Goal: Download file/media

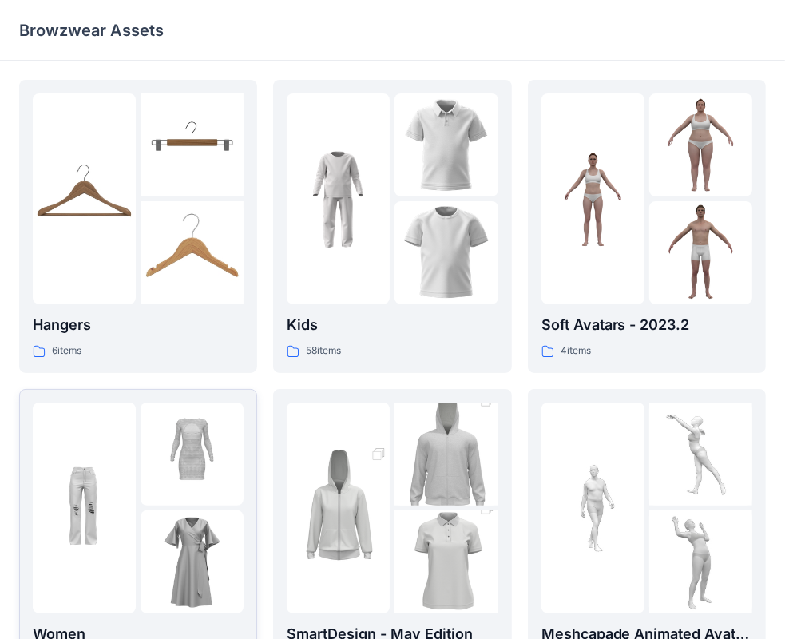
click at [121, 536] on img at bounding box center [84, 507] width 103 height 103
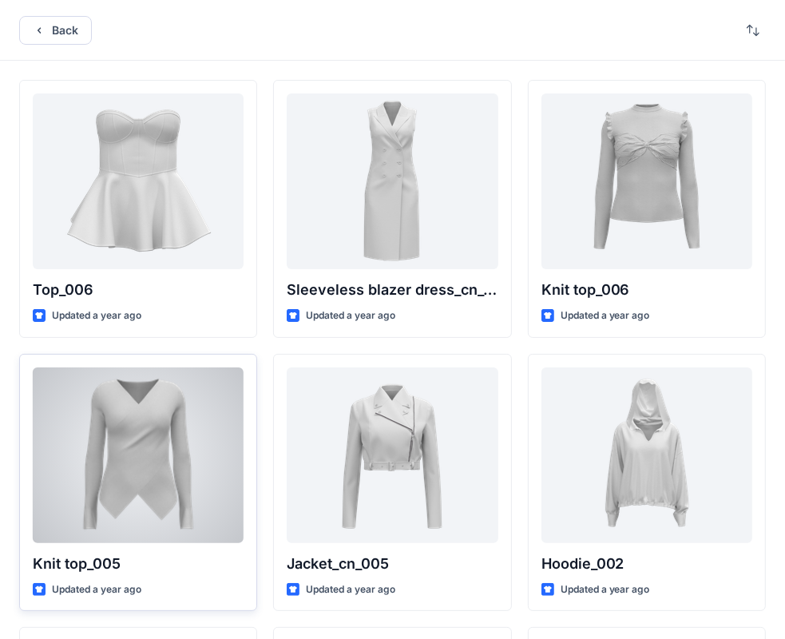
click at [154, 453] on div at bounding box center [138, 455] width 211 height 176
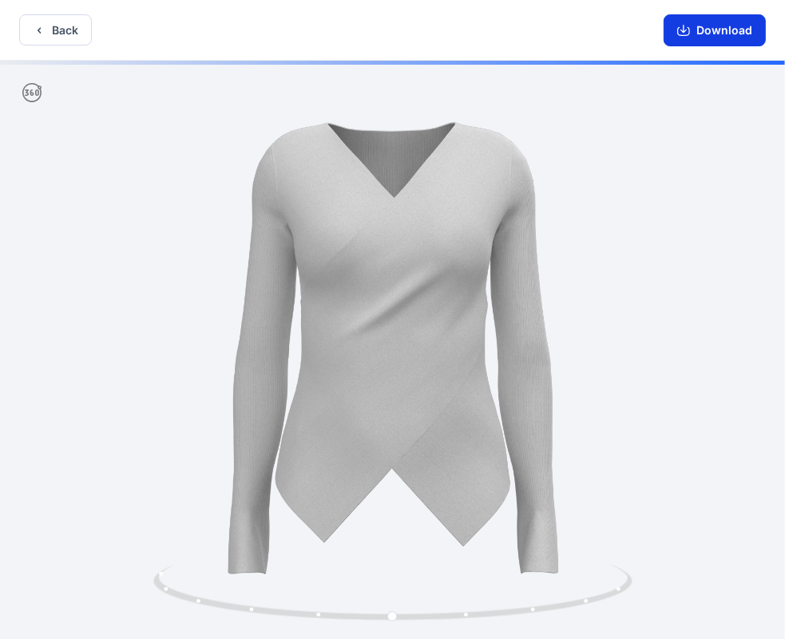
click at [699, 34] on button "Download" at bounding box center [714, 30] width 102 height 32
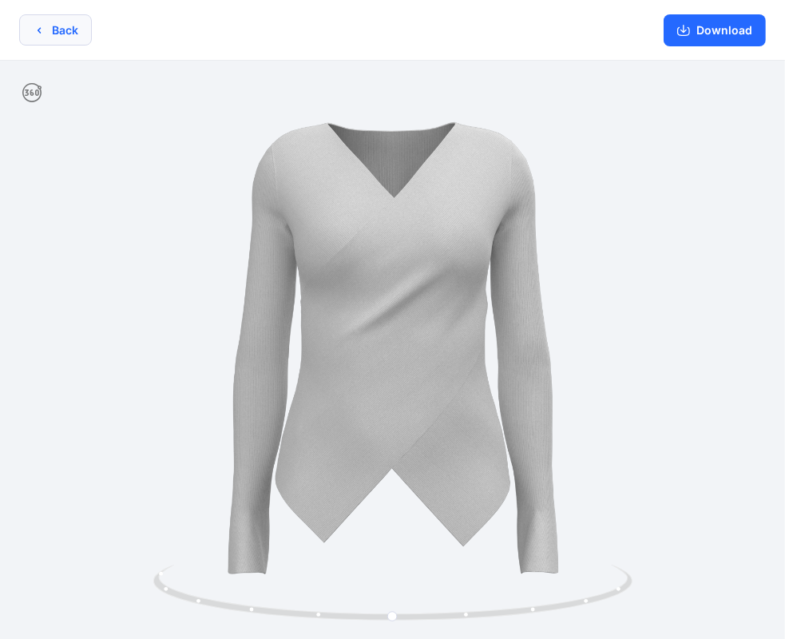
click at [43, 32] on icon "button" at bounding box center [39, 30] width 13 height 13
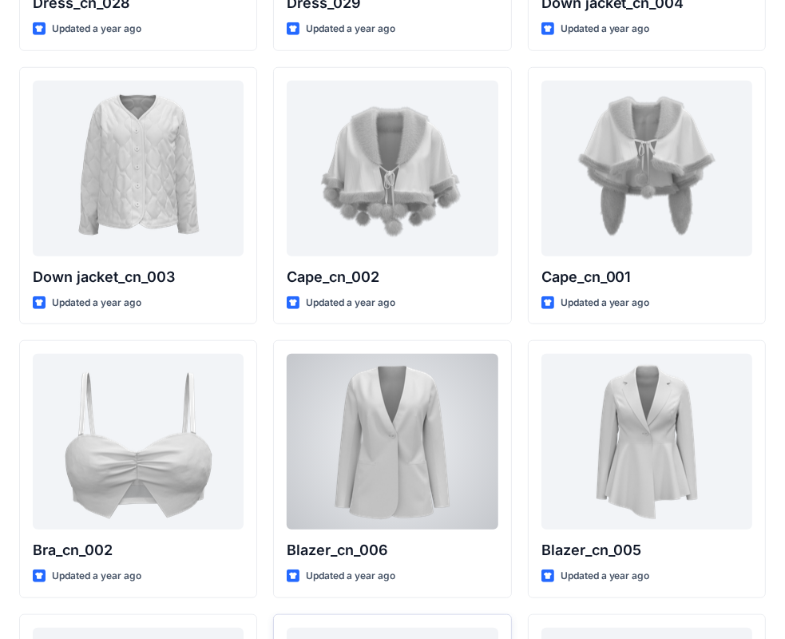
scroll to position [993, 0]
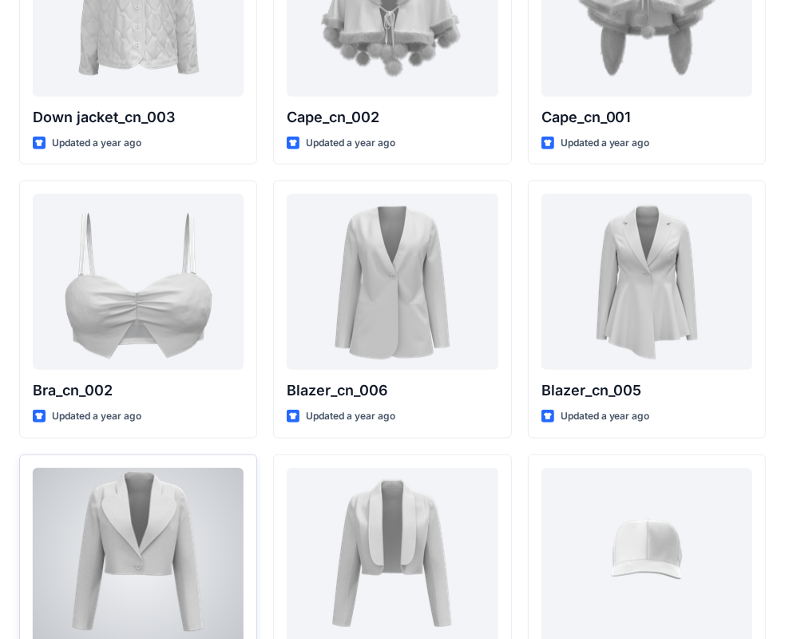
click at [210, 548] on div at bounding box center [138, 556] width 211 height 176
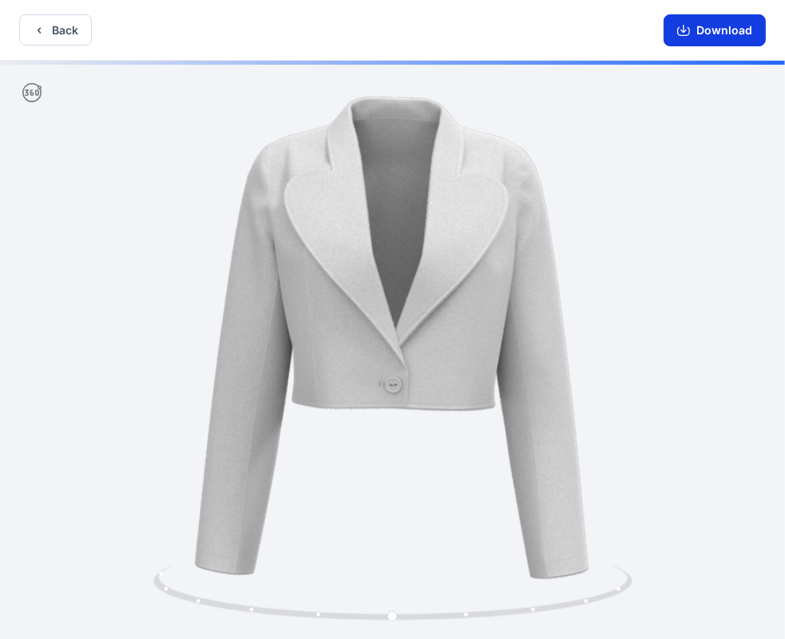
click at [718, 28] on button "Download" at bounding box center [714, 30] width 102 height 32
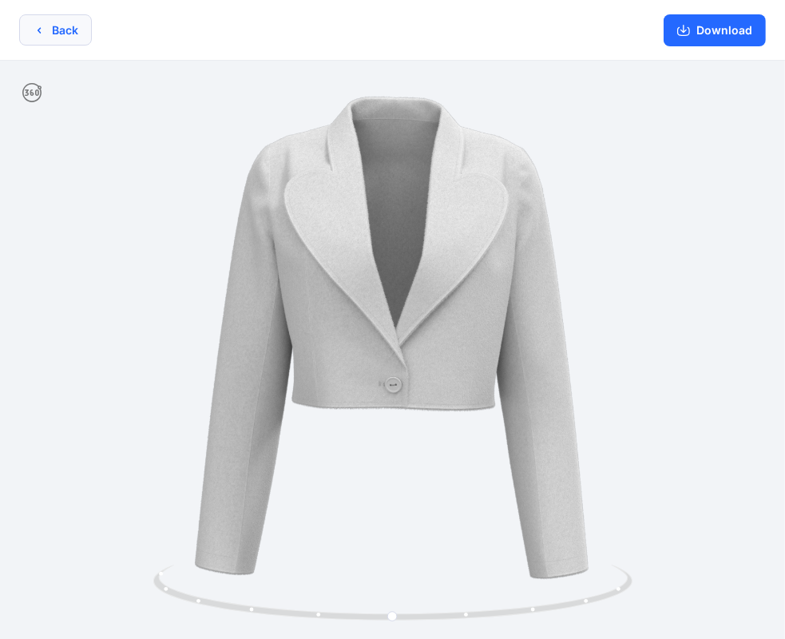
click at [45, 28] on button "Back" at bounding box center [55, 29] width 73 height 31
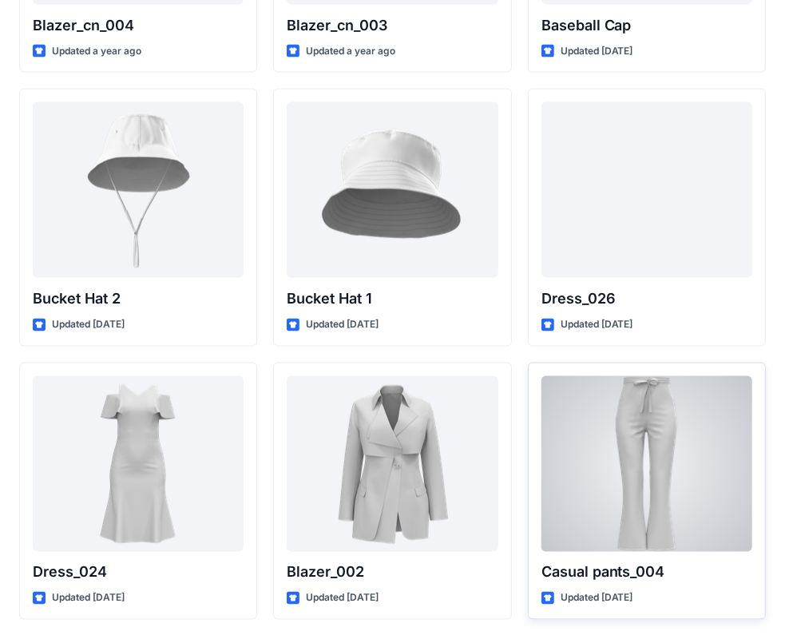
scroll to position [1687, 0]
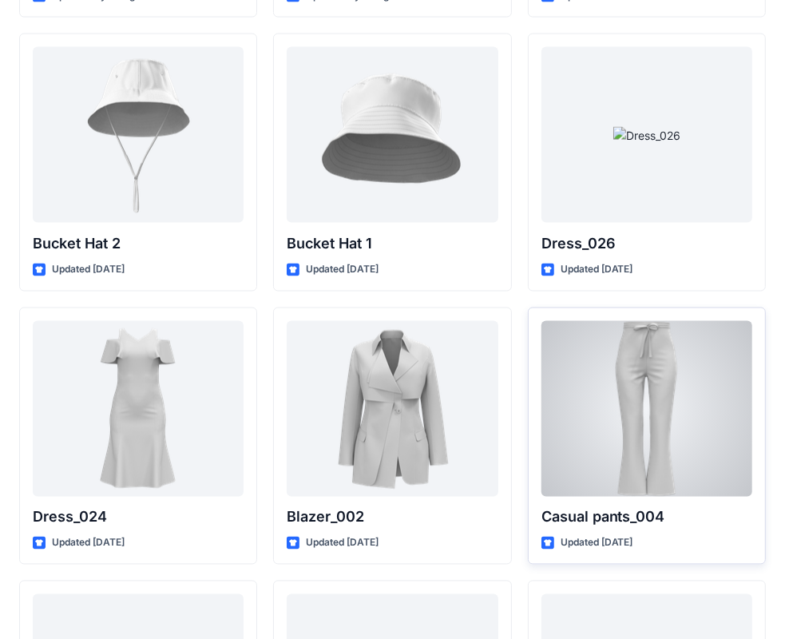
click at [661, 447] on div at bounding box center [646, 409] width 211 height 176
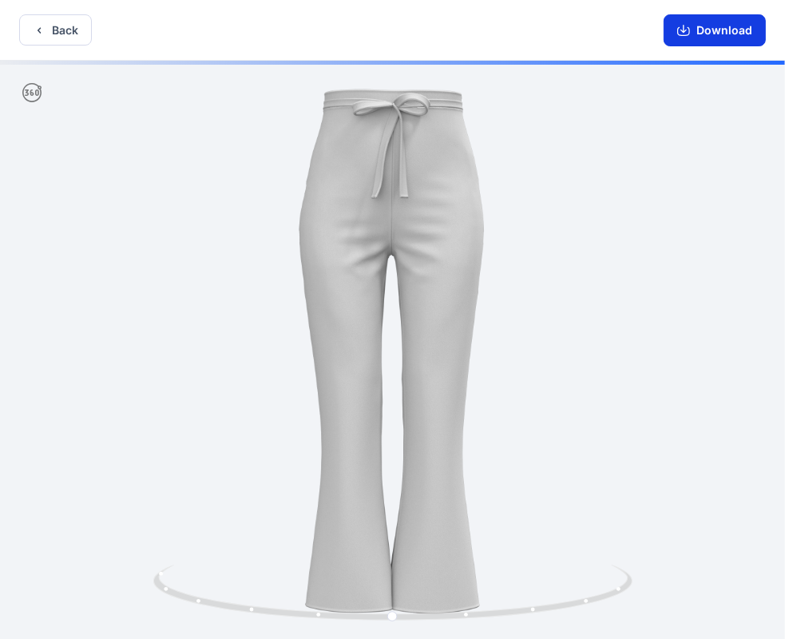
click at [725, 26] on button "Download" at bounding box center [714, 30] width 102 height 32
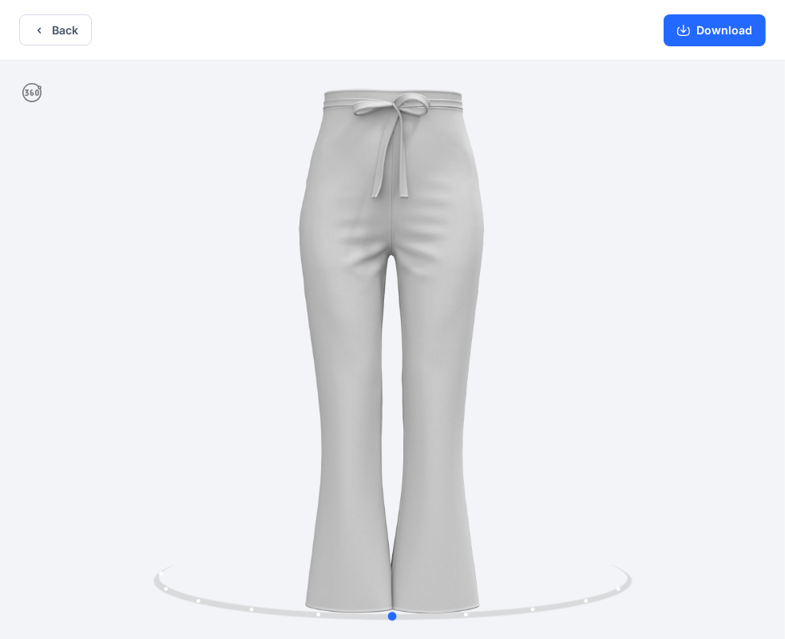
click at [224, 66] on div at bounding box center [392, 351] width 785 height 581
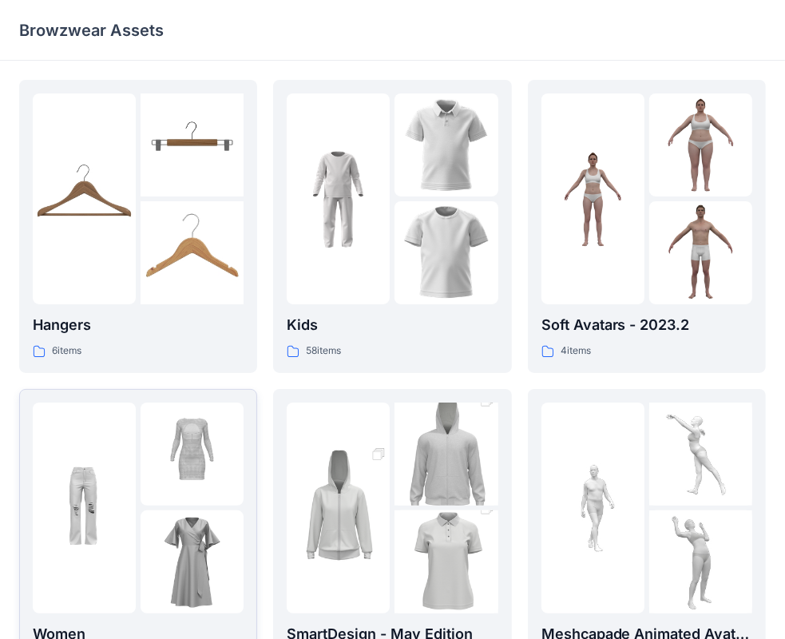
click at [231, 485] on img at bounding box center [192, 453] width 103 height 103
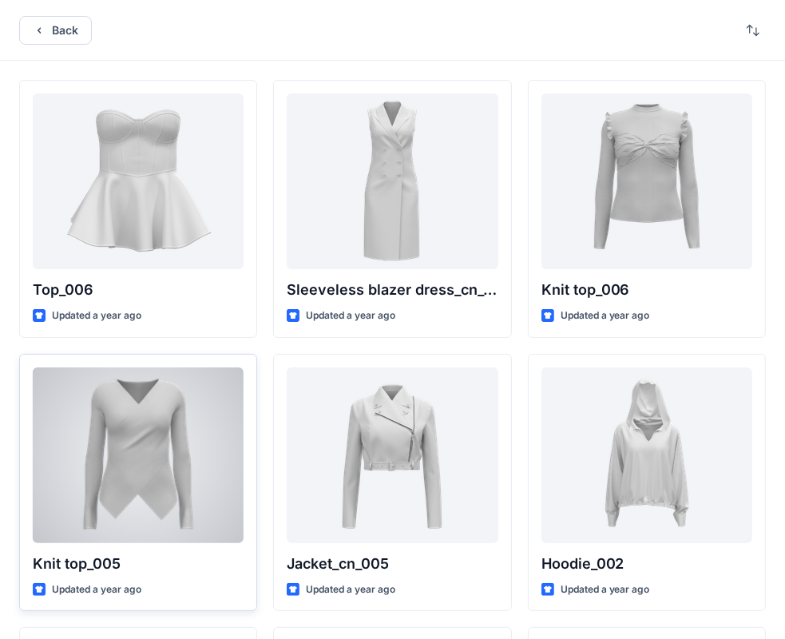
click at [204, 465] on div at bounding box center [138, 455] width 211 height 176
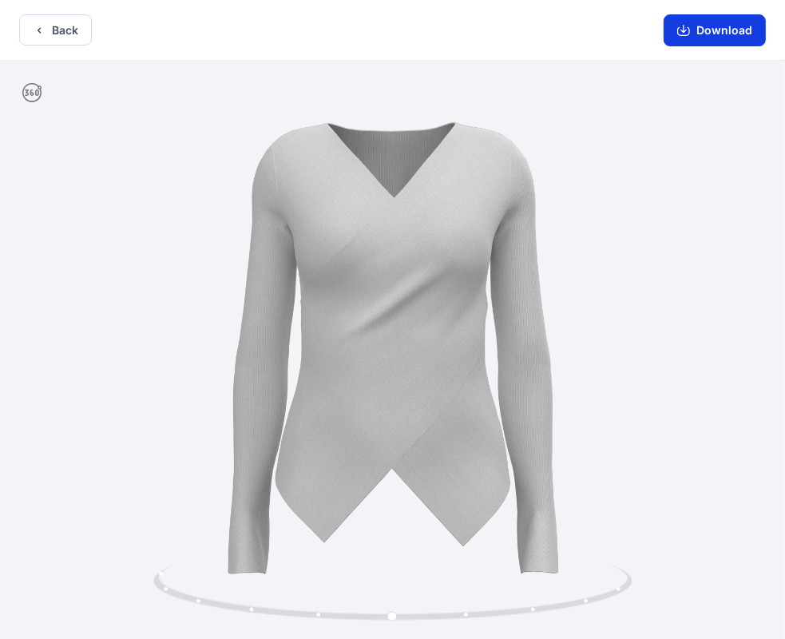
click at [719, 26] on button "Download" at bounding box center [714, 30] width 102 height 32
click at [69, 22] on button "Back" at bounding box center [55, 29] width 73 height 31
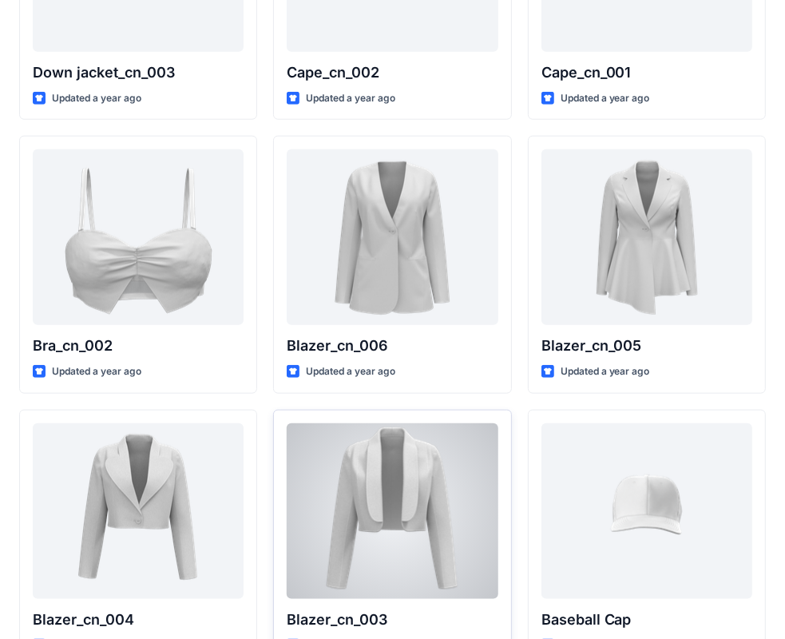
scroll to position [1118, 0]
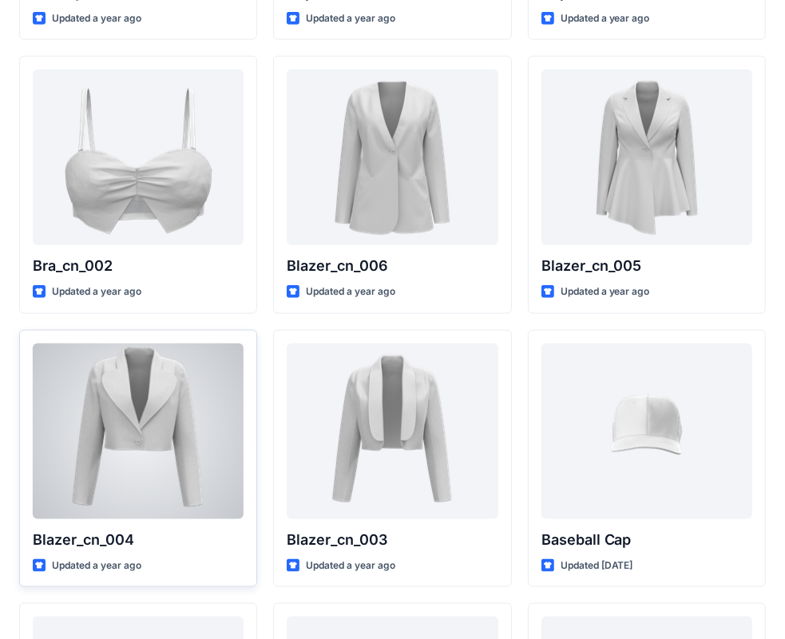
click at [211, 415] on div at bounding box center [138, 431] width 211 height 176
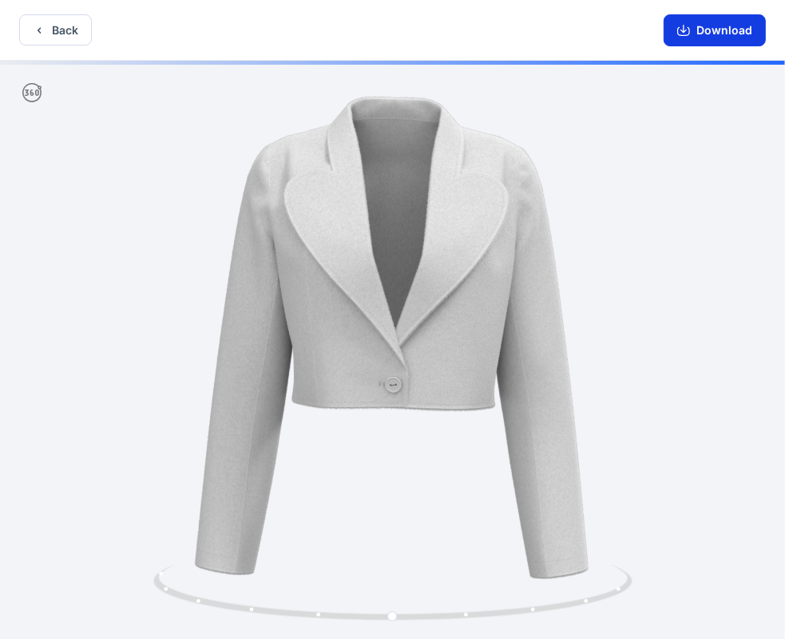
click at [724, 26] on button "Download" at bounding box center [714, 30] width 102 height 32
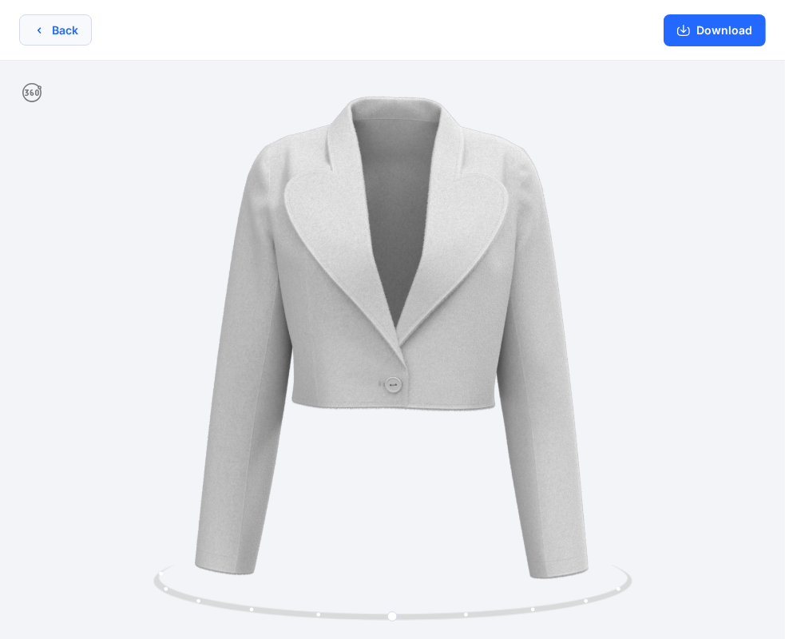
click at [68, 26] on button "Back" at bounding box center [55, 29] width 73 height 31
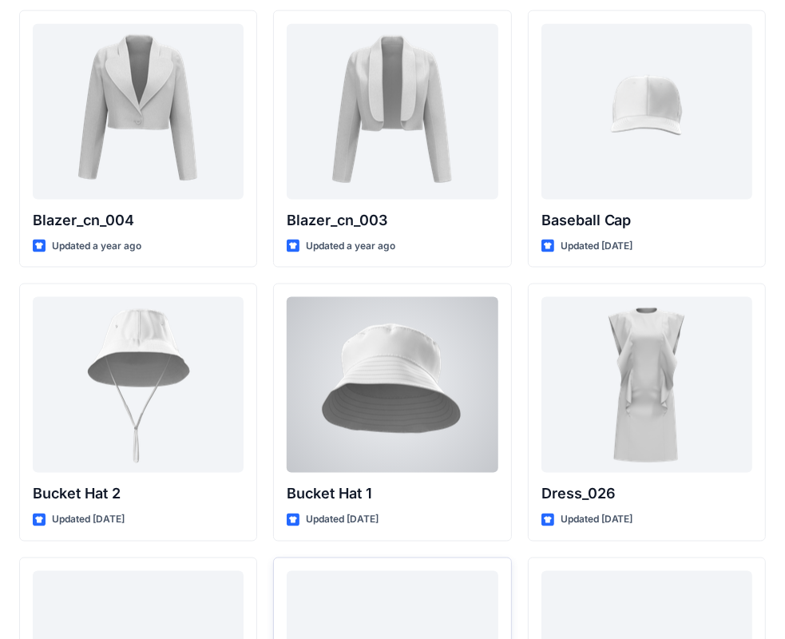
scroll to position [1676, 0]
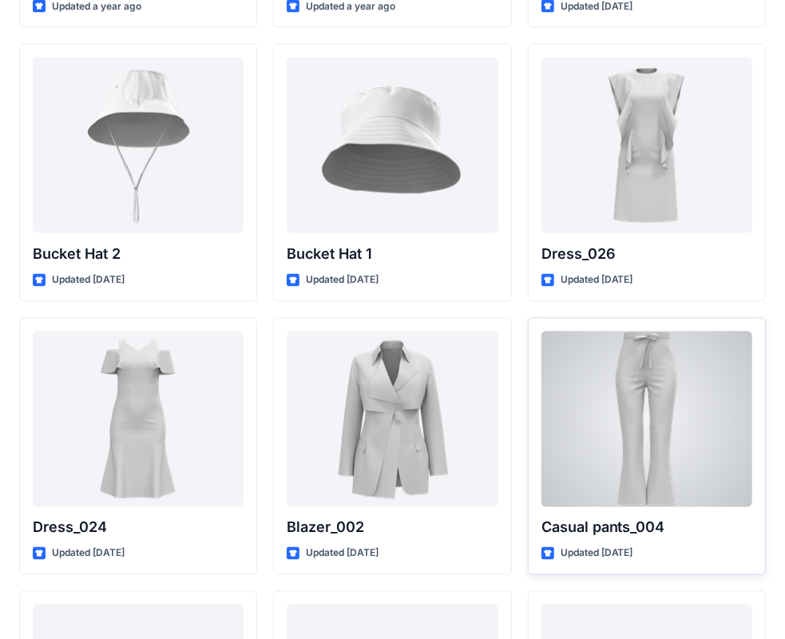
click at [673, 448] on div at bounding box center [646, 419] width 211 height 176
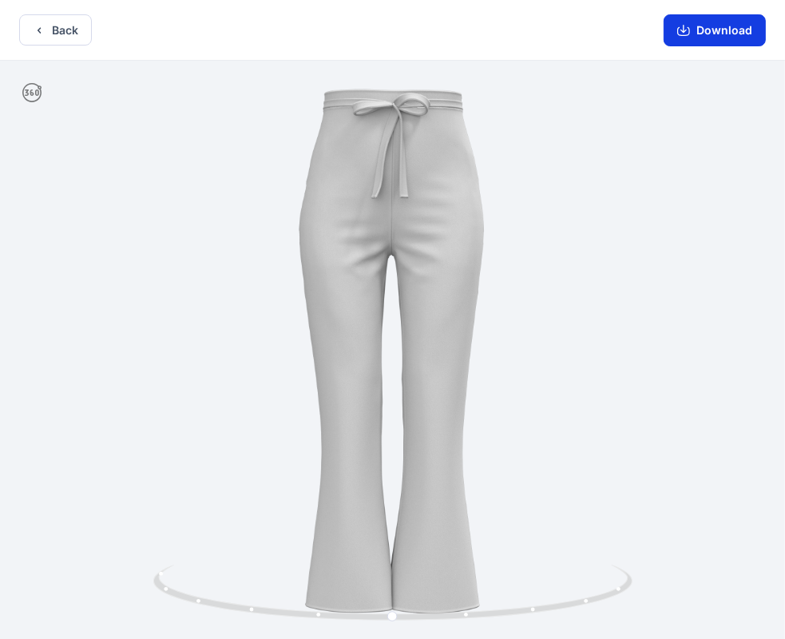
click at [709, 29] on button "Download" at bounding box center [714, 30] width 102 height 32
